Goal: Find specific page/section: Find specific page/section

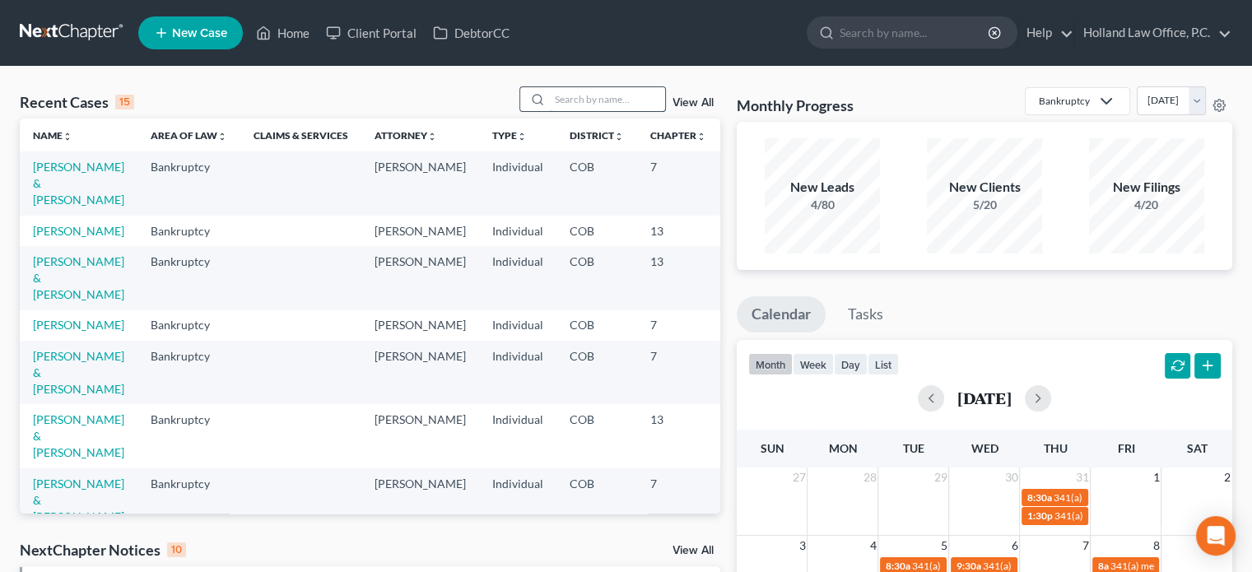
click at [604, 98] on input "search" at bounding box center [607, 99] width 115 height 24
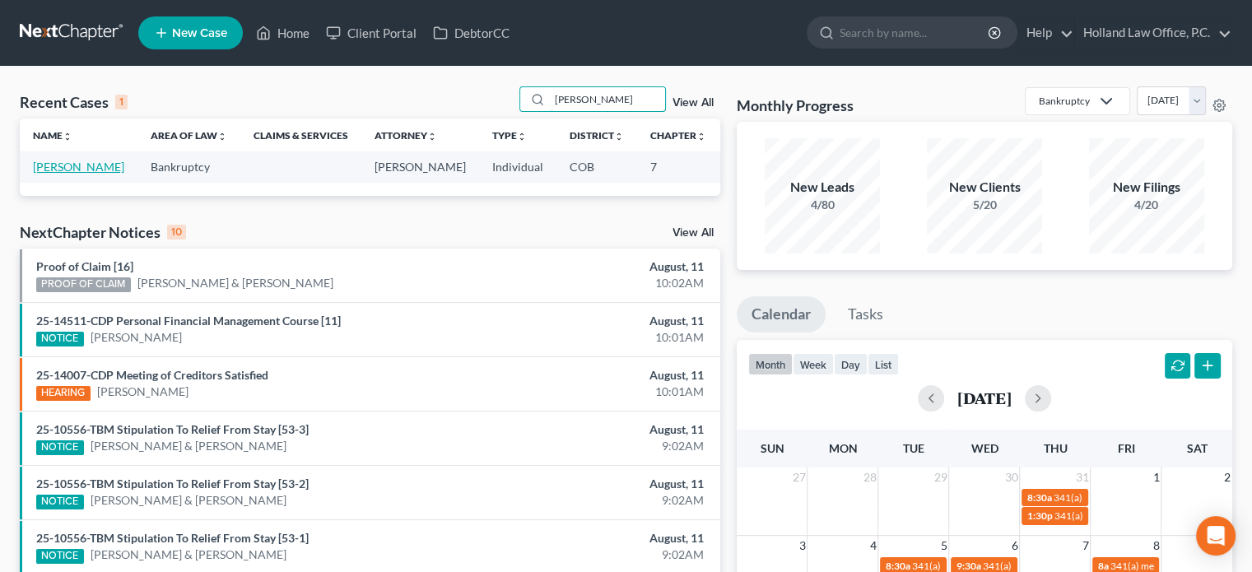
type input "[PERSON_NAME]"
click at [60, 170] on link "[PERSON_NAME]" at bounding box center [78, 167] width 91 height 14
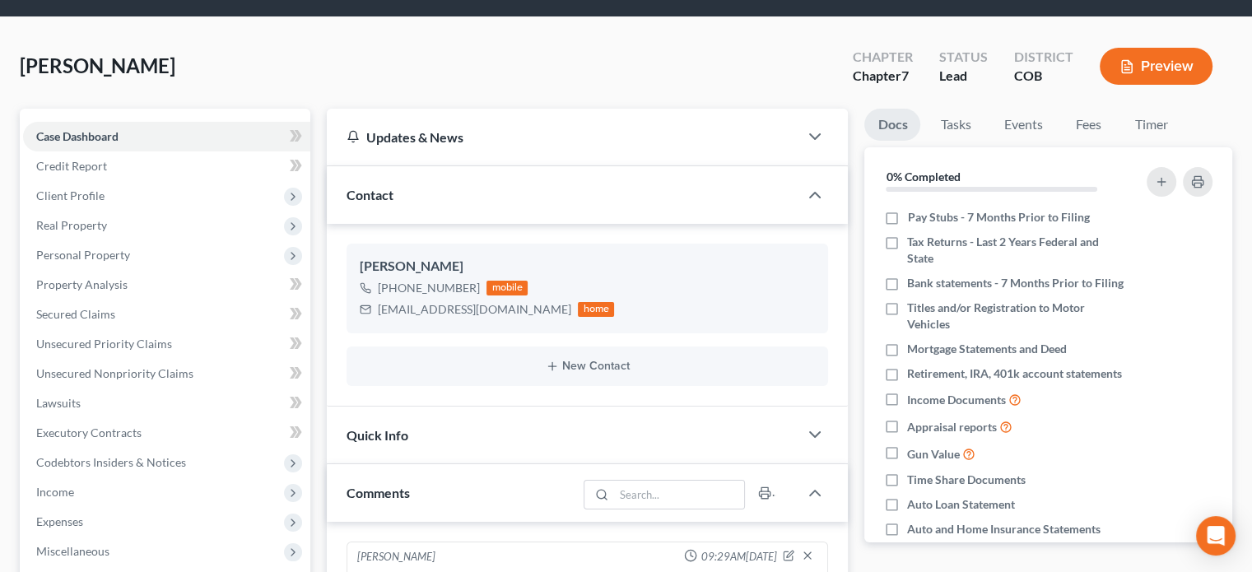
scroll to position [45, 0]
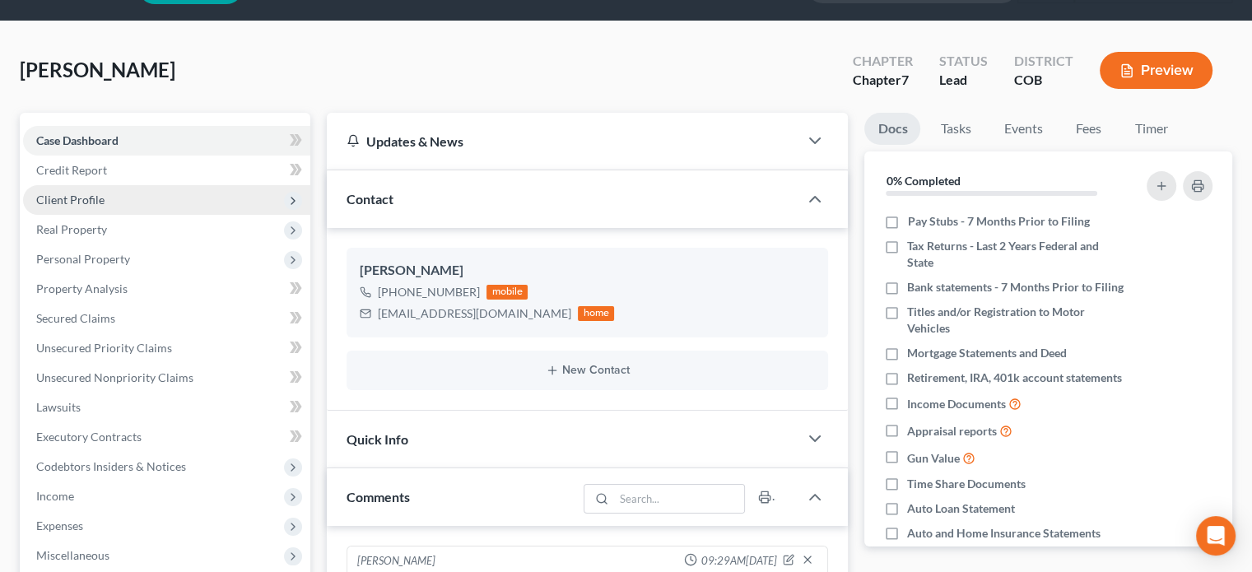
click at [94, 201] on span "Client Profile" at bounding box center [70, 200] width 68 height 14
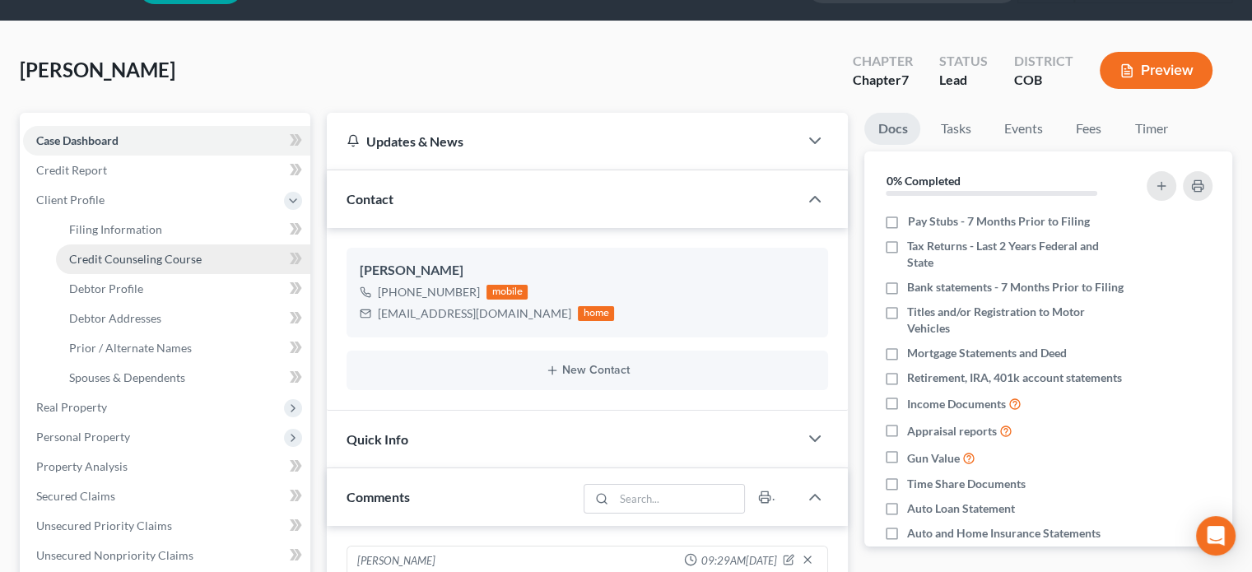
click at [181, 258] on span "Credit Counseling Course" at bounding box center [135, 259] width 133 height 14
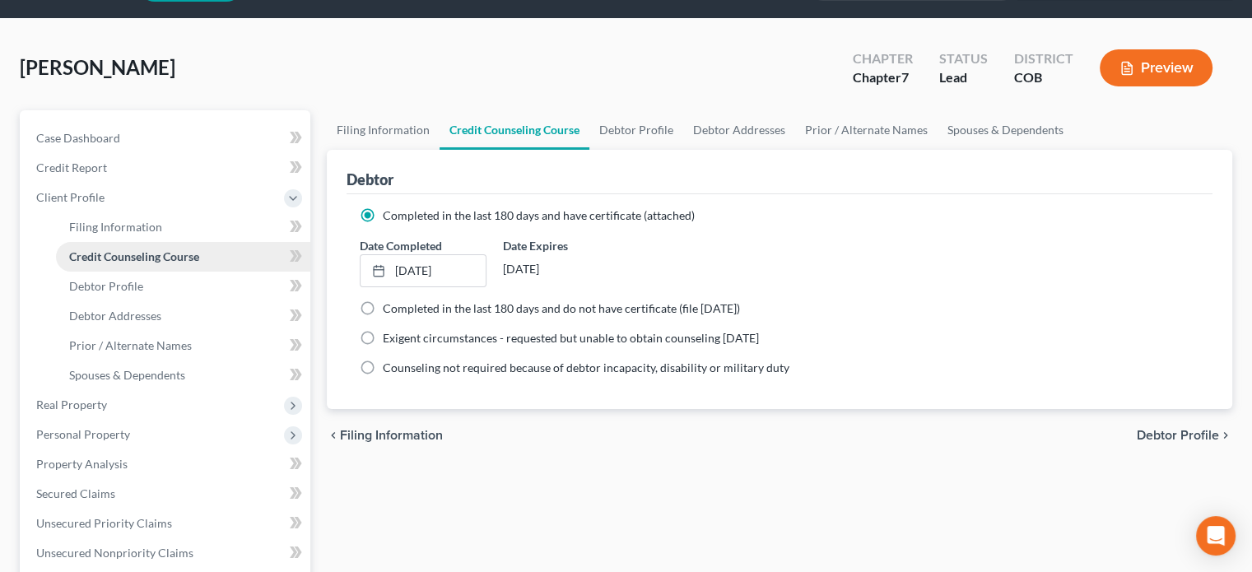
scroll to position [49, 0]
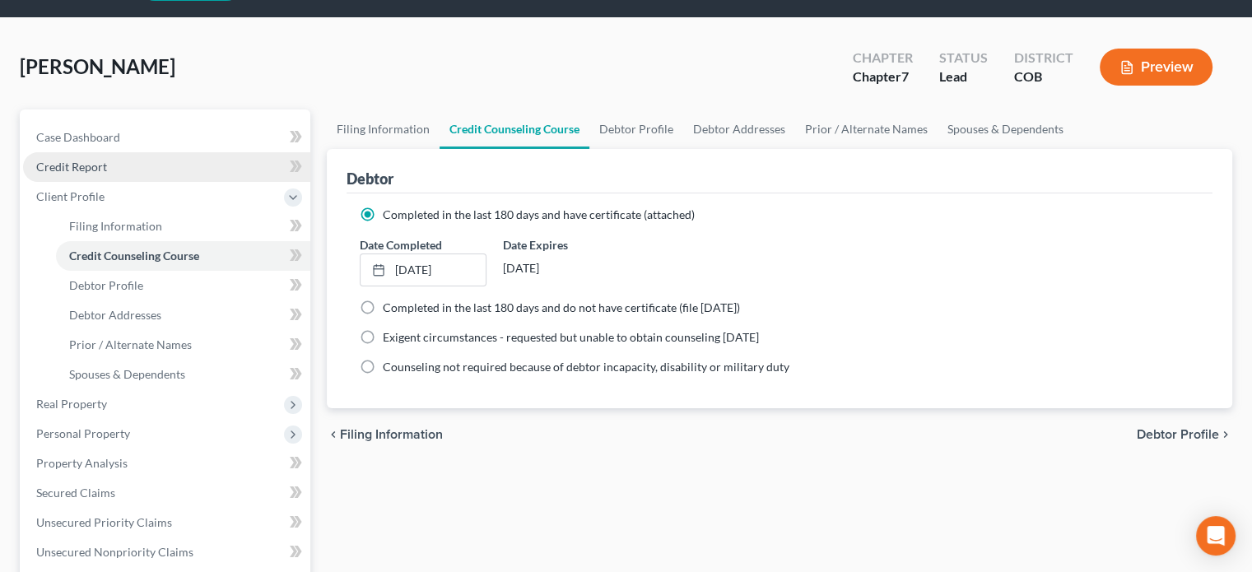
click at [95, 165] on span "Credit Report" at bounding box center [71, 167] width 71 height 14
